Goal: Browse casually

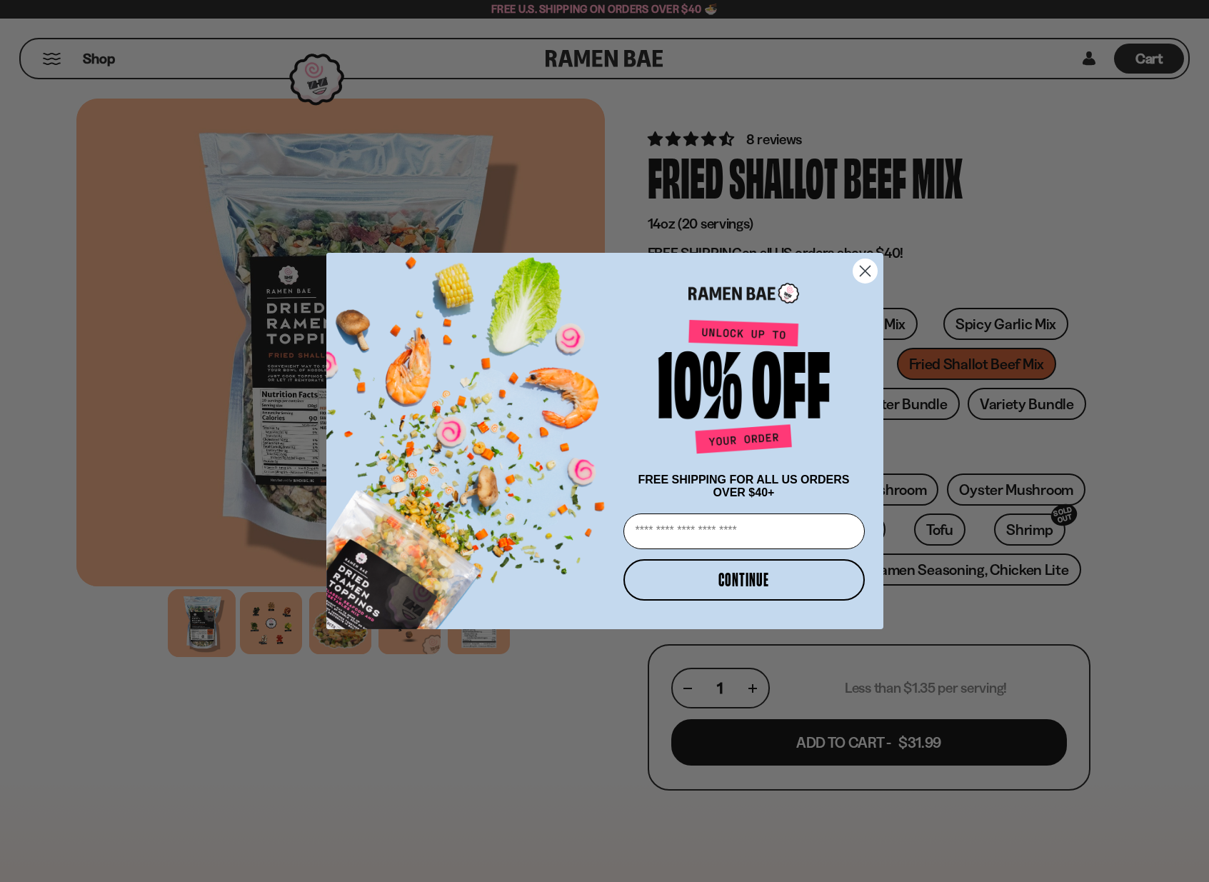
click at [868, 270] on circle "Close dialog" at bounding box center [865, 271] width 24 height 24
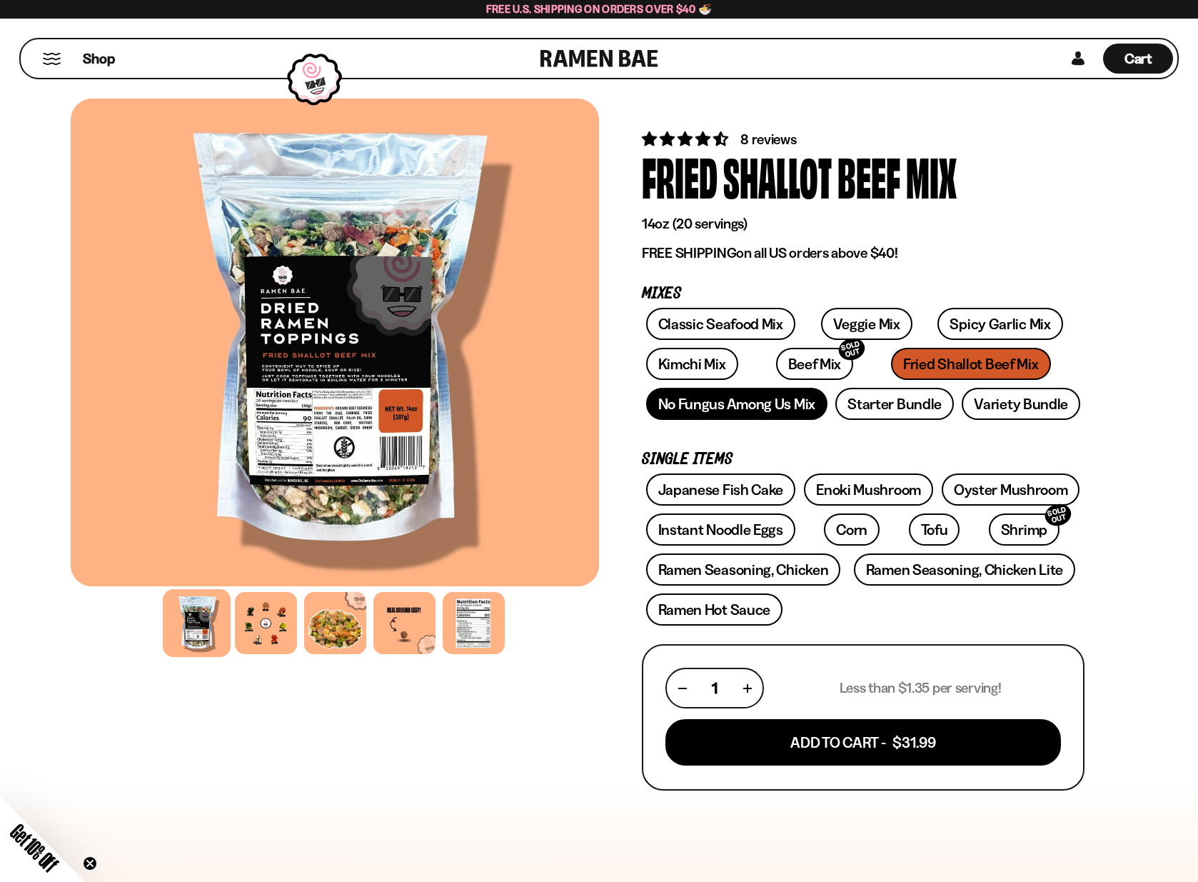
click at [718, 403] on link "No Fungus Among Us Mix" at bounding box center [736, 404] width 181 height 32
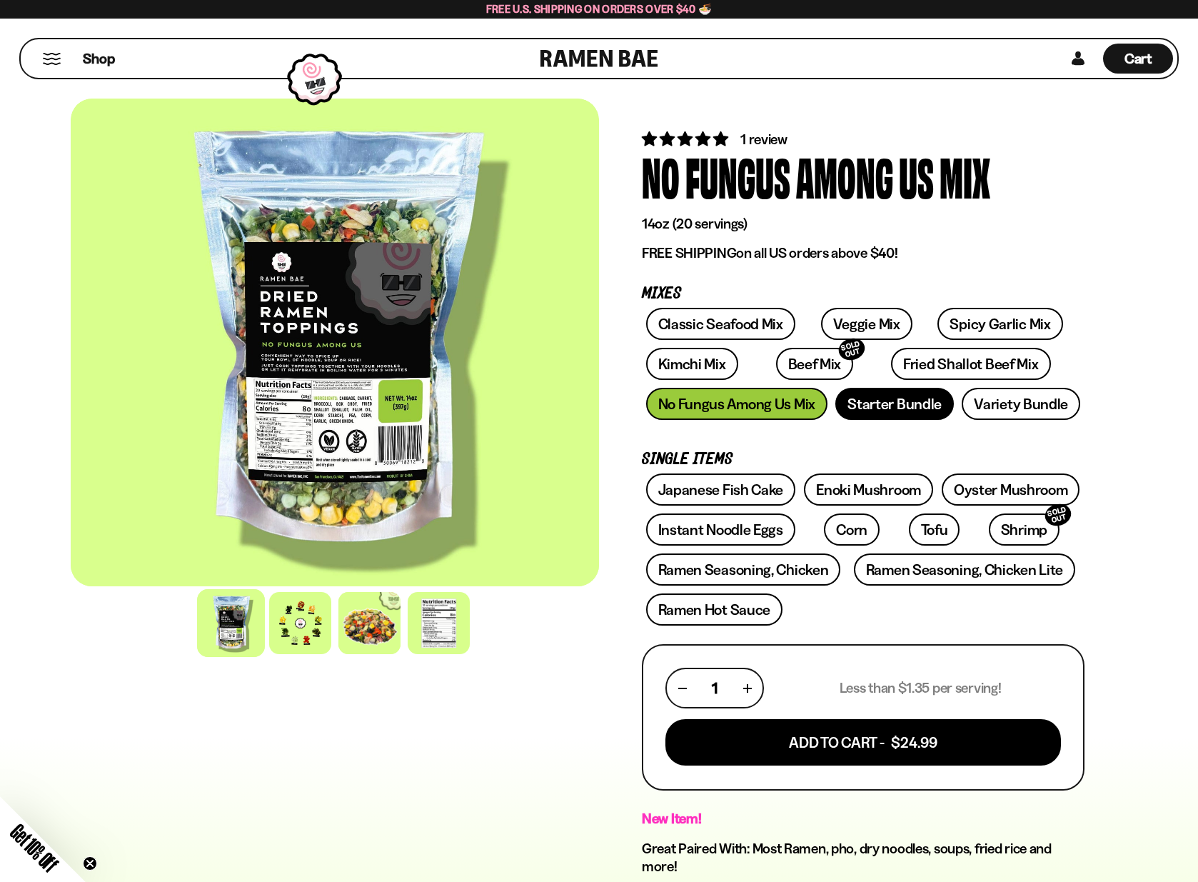
click at [896, 408] on link "Starter Bundle" at bounding box center [895, 404] width 119 height 32
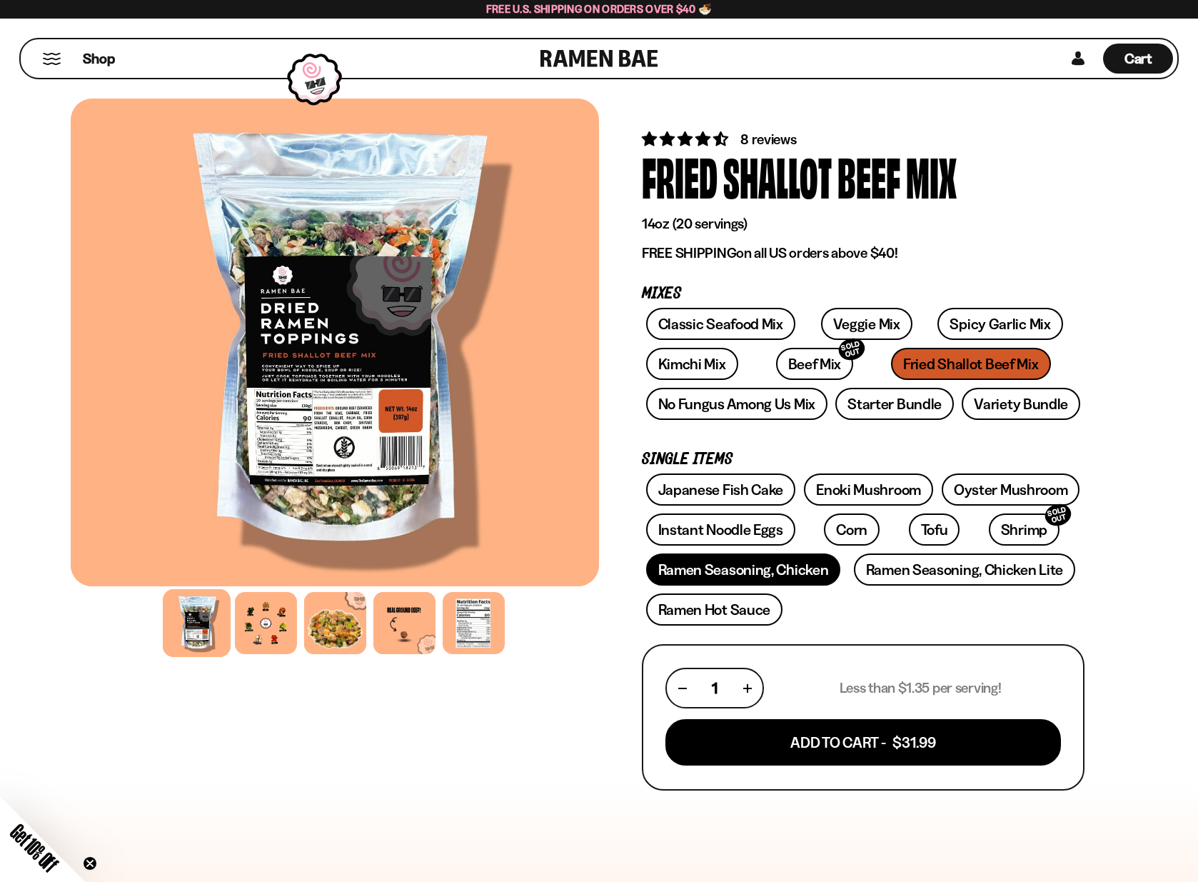
click at [743, 566] on link "Ramen Seasoning, Chicken" at bounding box center [743, 569] width 195 height 32
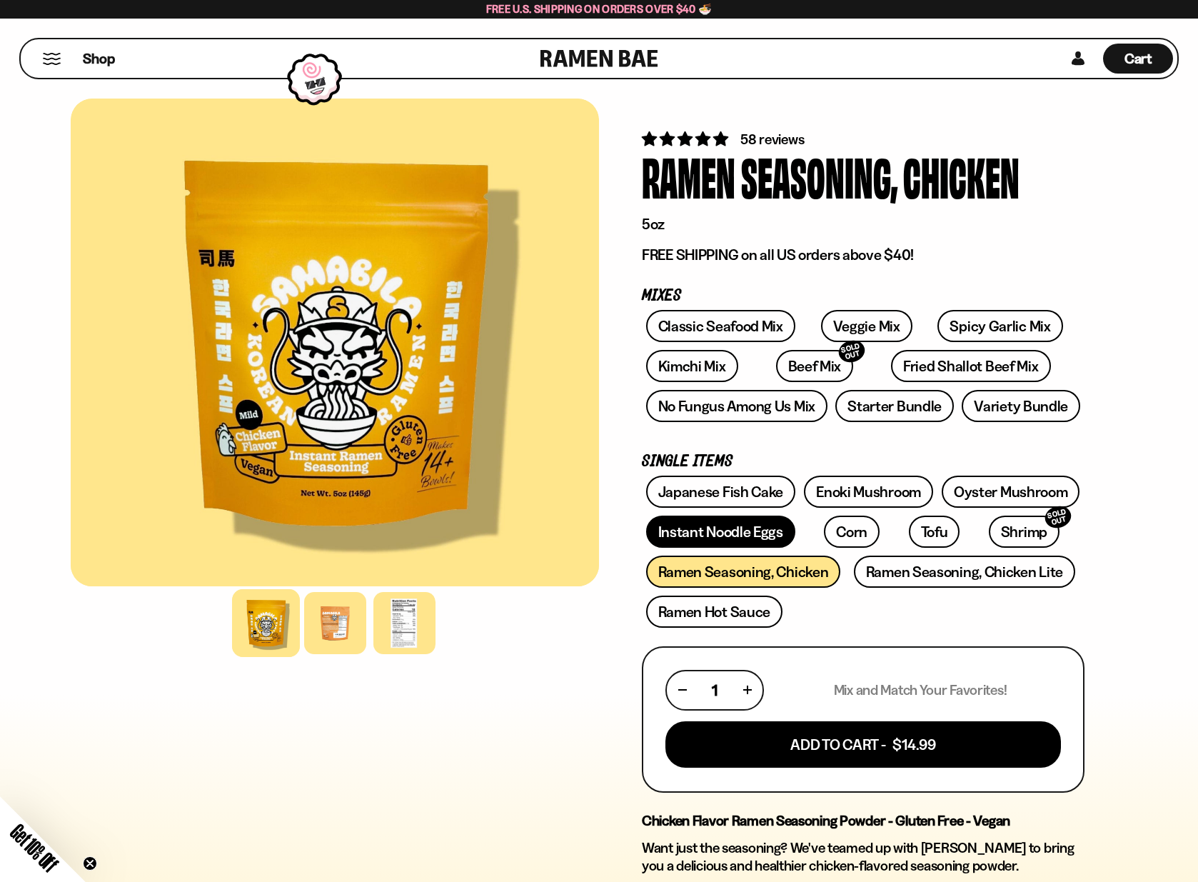
click at [736, 531] on link "Instant Noodle Eggs" at bounding box center [720, 532] width 149 height 32
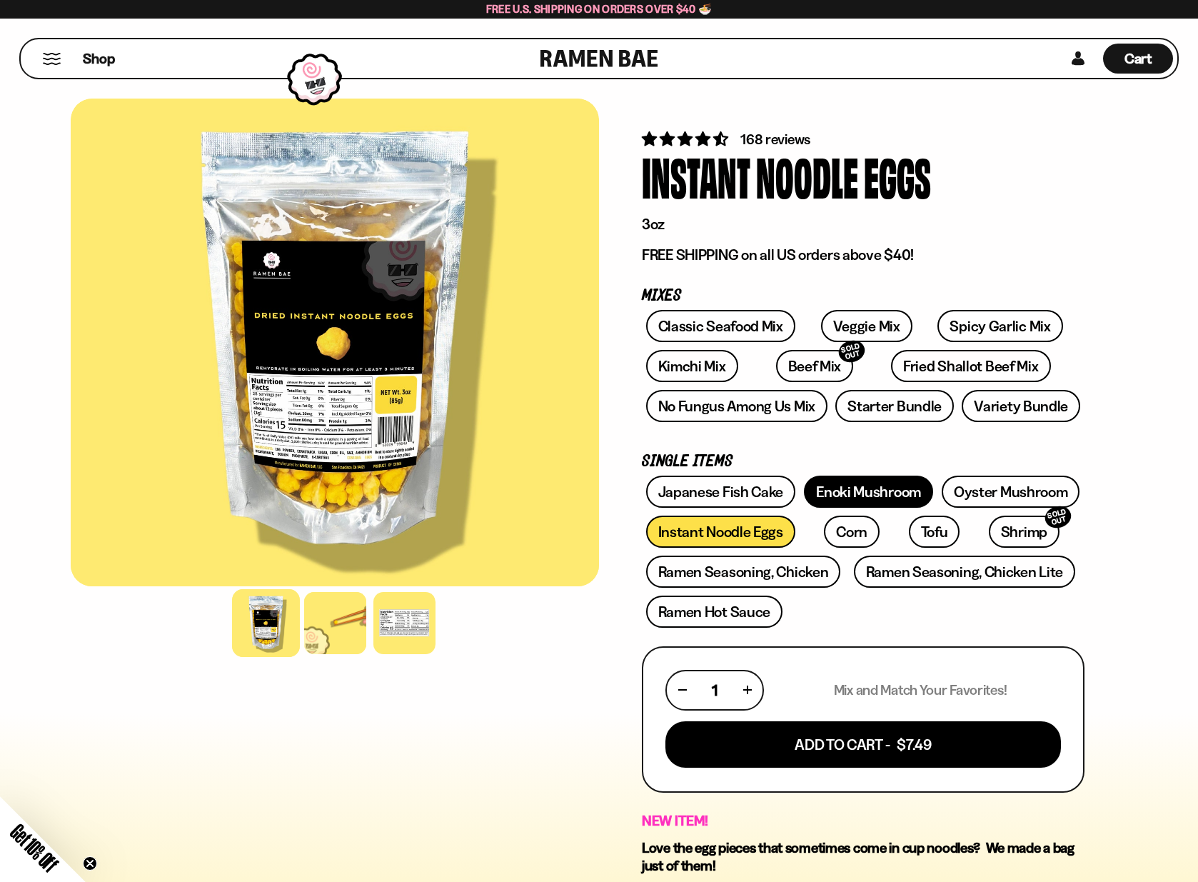
click at [871, 491] on link "Enoki Mushroom" at bounding box center [868, 492] width 129 height 32
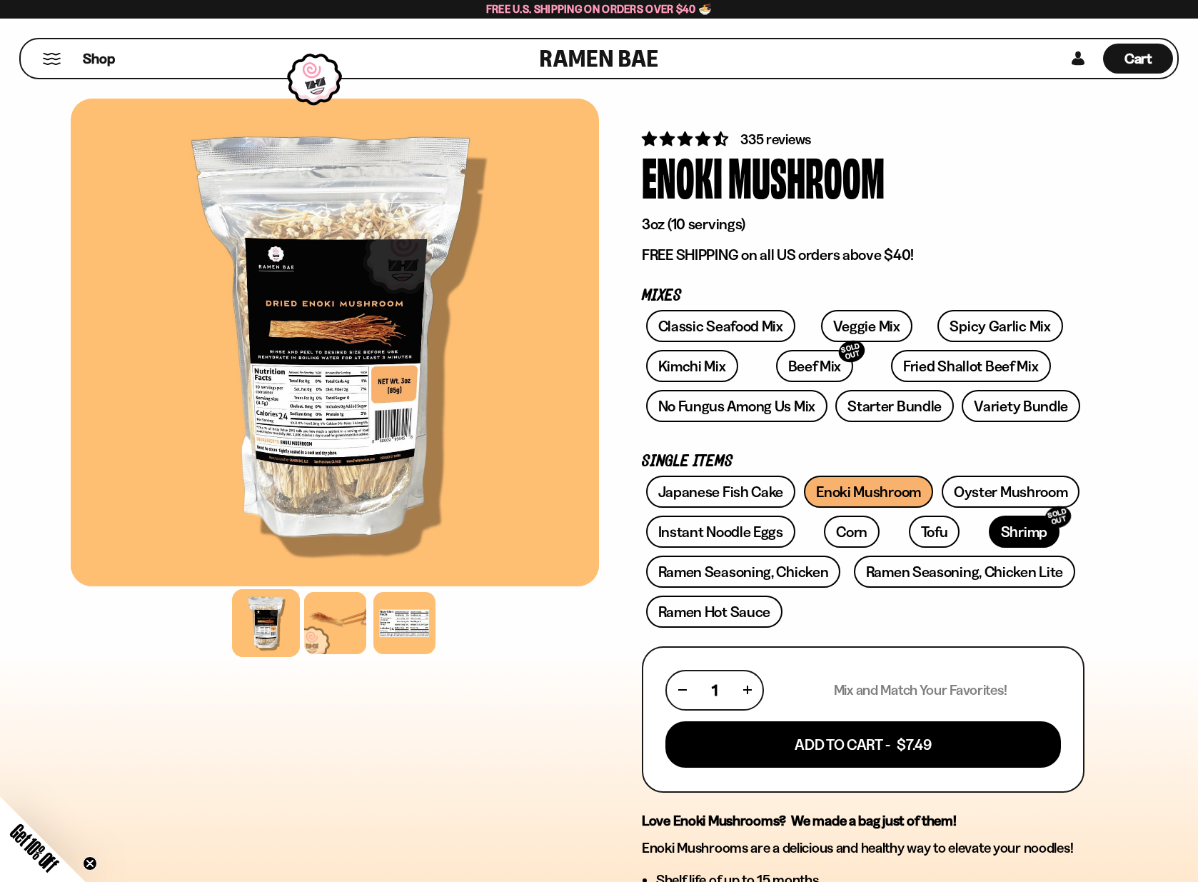
click at [989, 529] on link "Shrimp SOLD OUT" at bounding box center [1024, 532] width 71 height 32
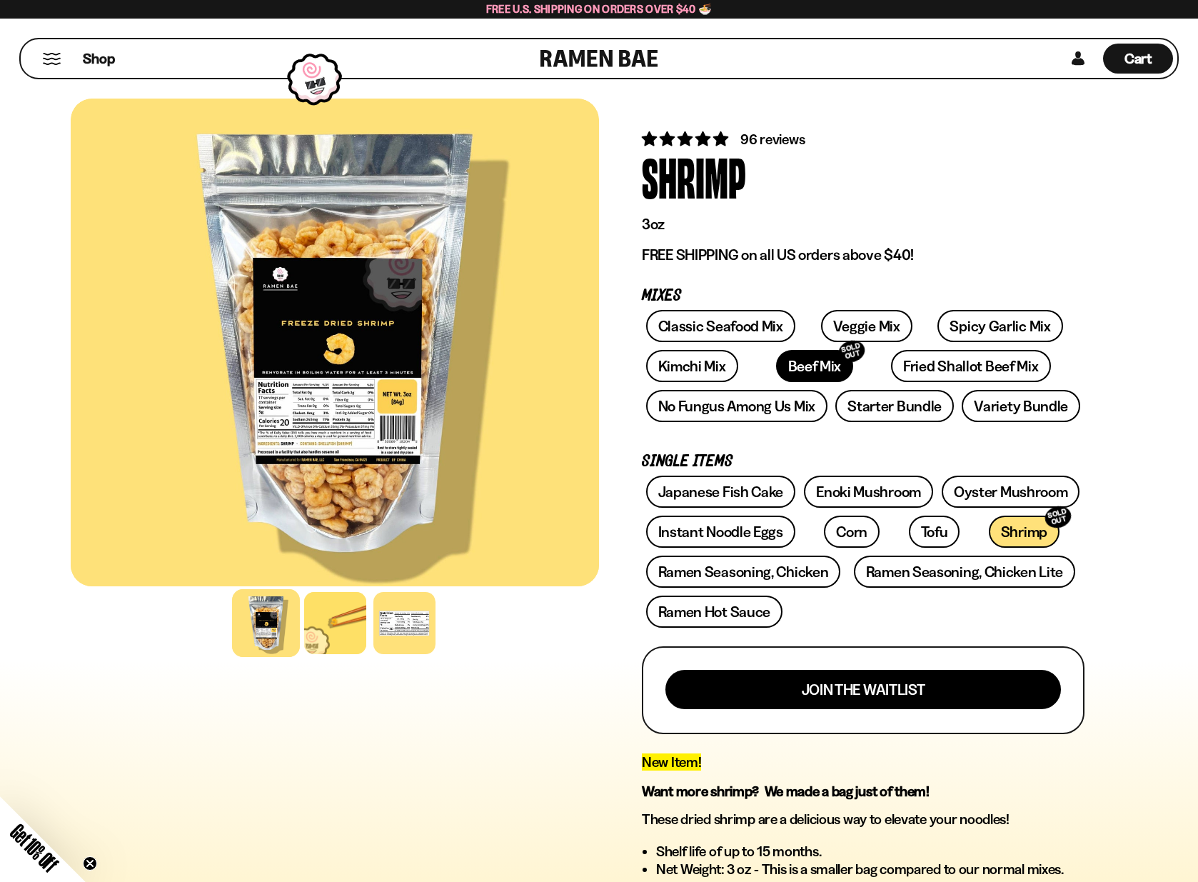
click at [776, 360] on link "Beef Mix SOLD OUT" at bounding box center [815, 366] width 78 height 32
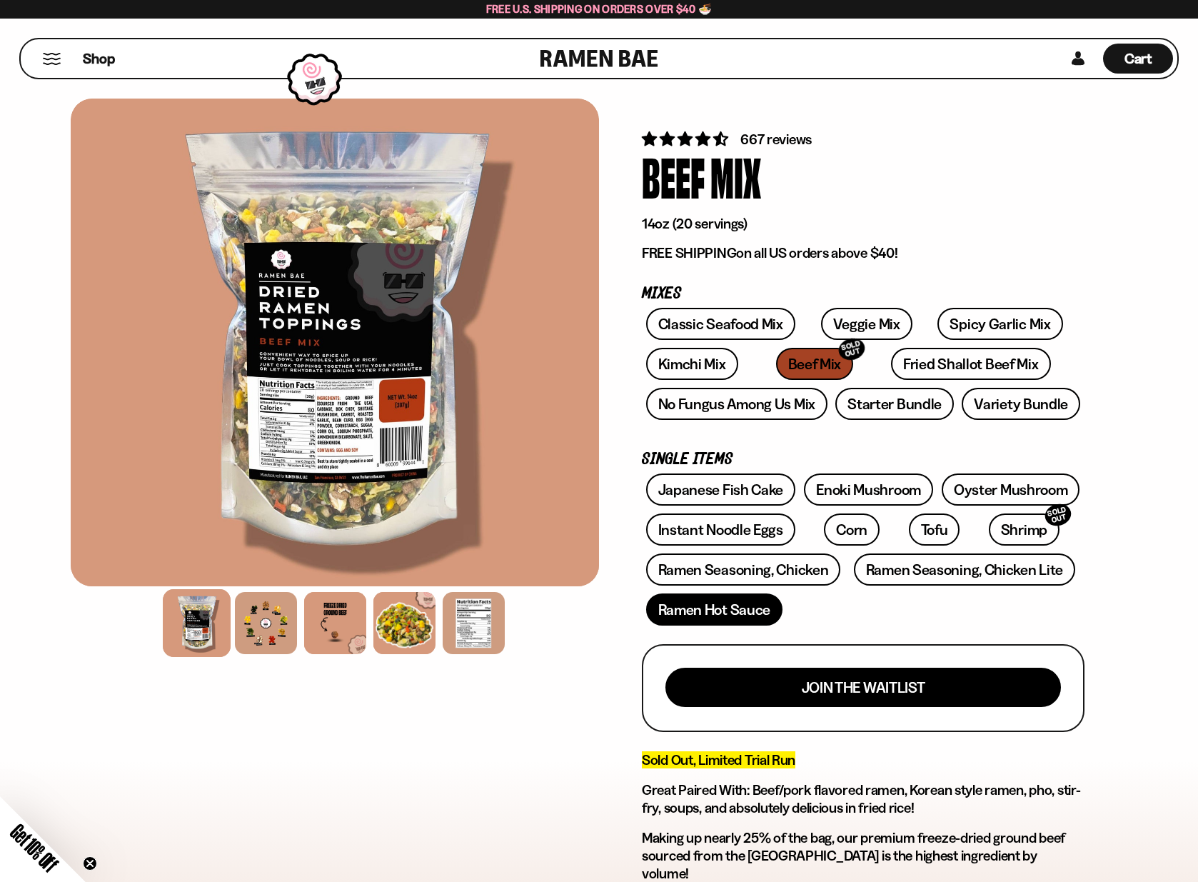
click at [710, 602] on link "Ramen Hot Sauce" at bounding box center [714, 609] width 137 height 32
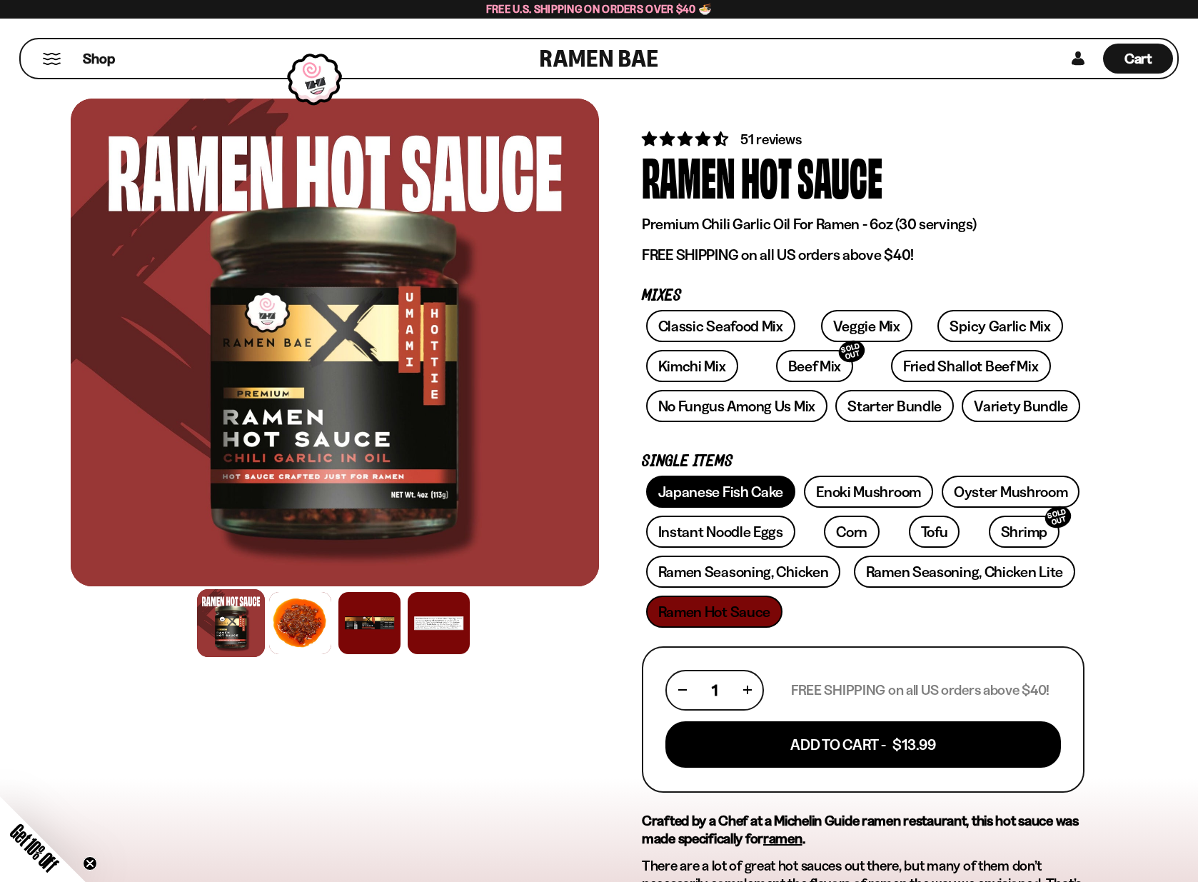
click at [725, 492] on link "Japanese Fish Cake" at bounding box center [721, 492] width 150 height 32
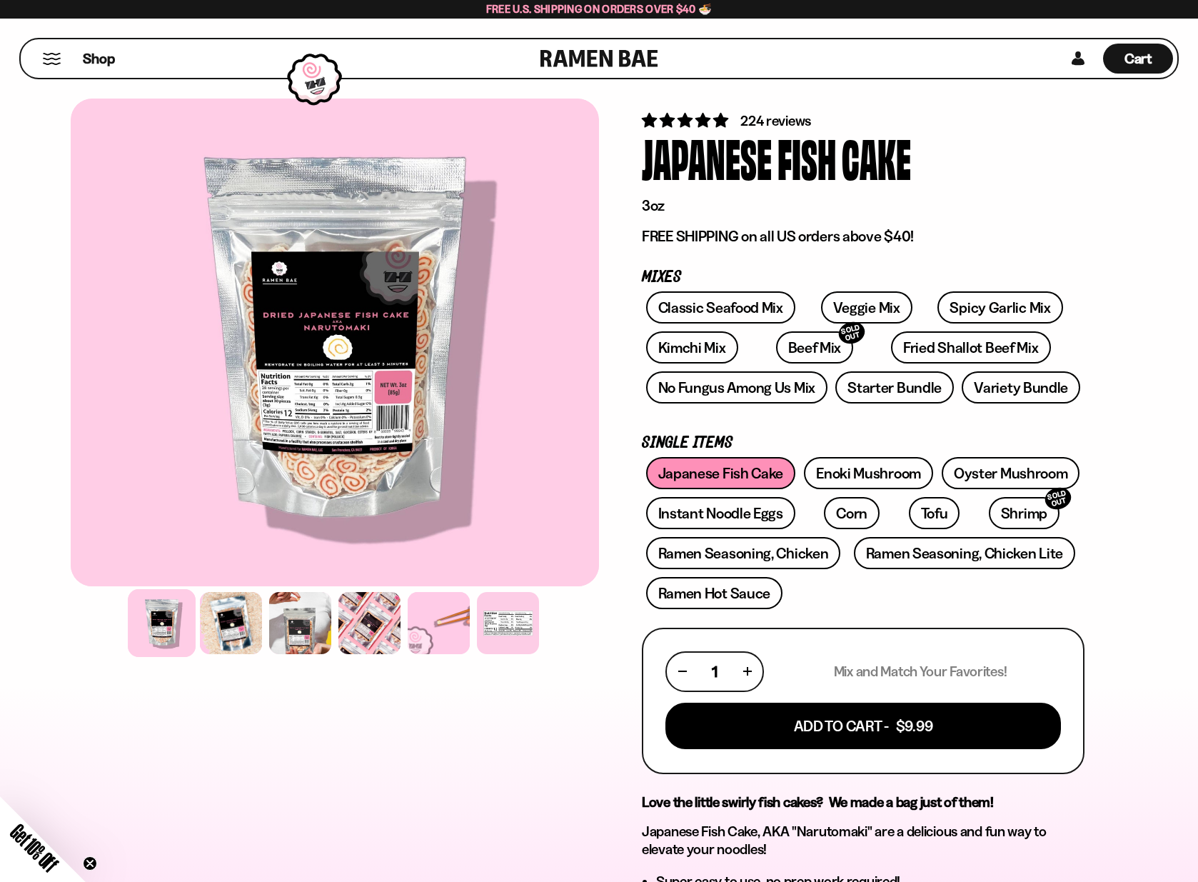
scroll to position [16, 0]
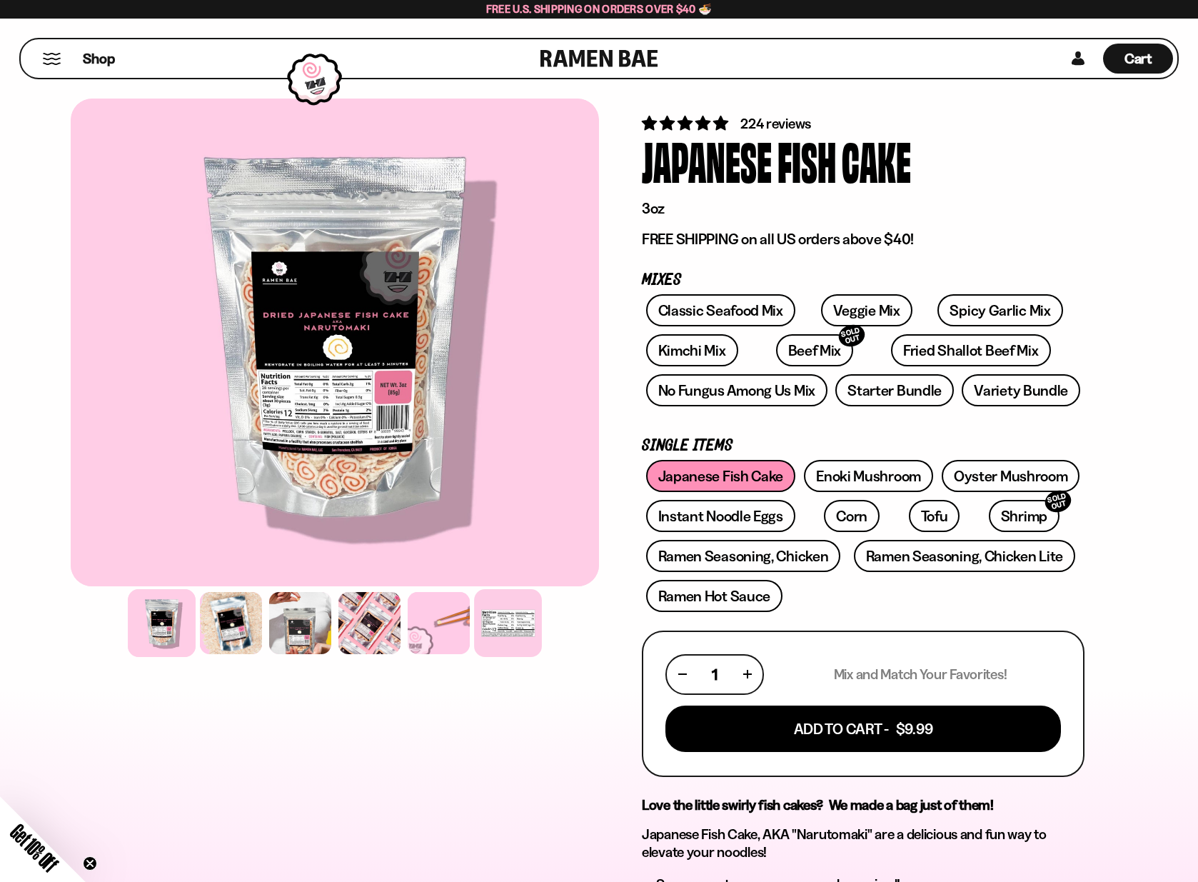
click at [498, 631] on div at bounding box center [508, 623] width 68 height 68
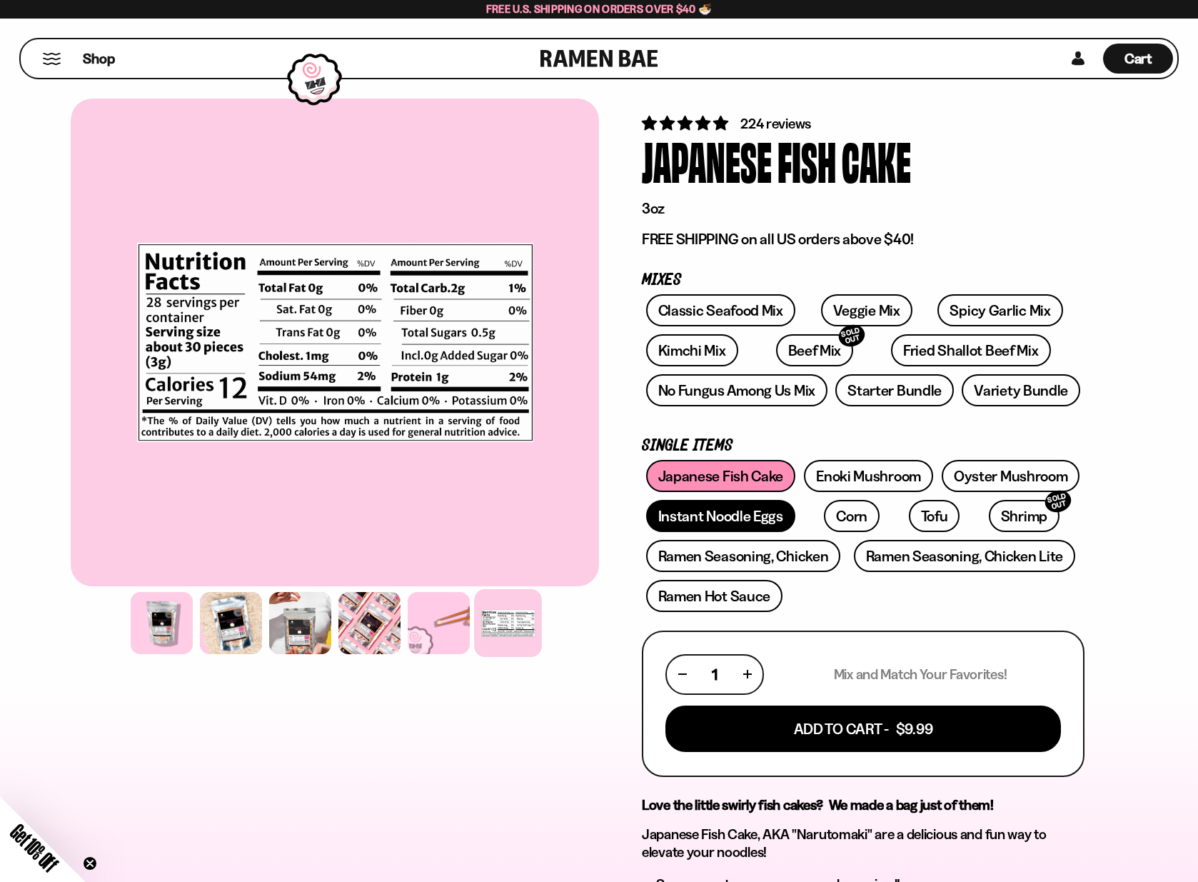
click at [721, 510] on link "Instant Noodle Eggs" at bounding box center [720, 516] width 149 height 32
